Goal: Navigation & Orientation: Go to known website

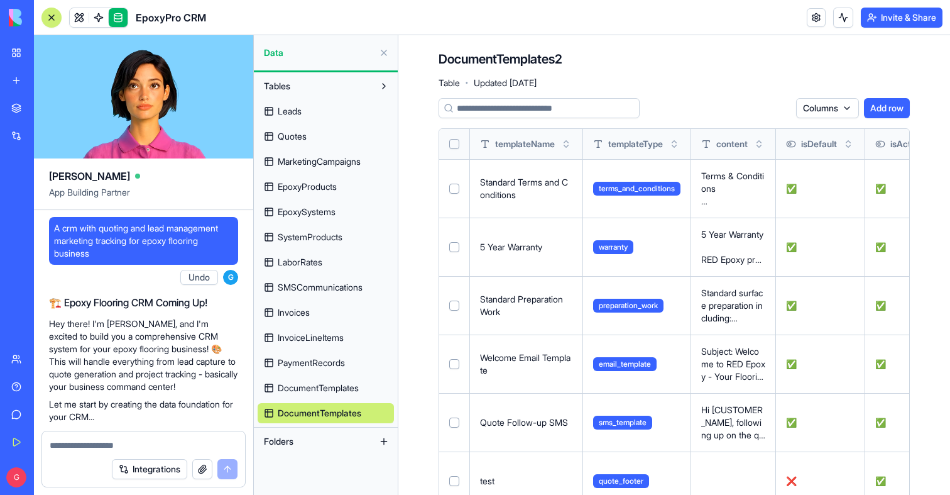
scroll to position [99, 0]
